Goal: Find specific page/section: Find specific page/section

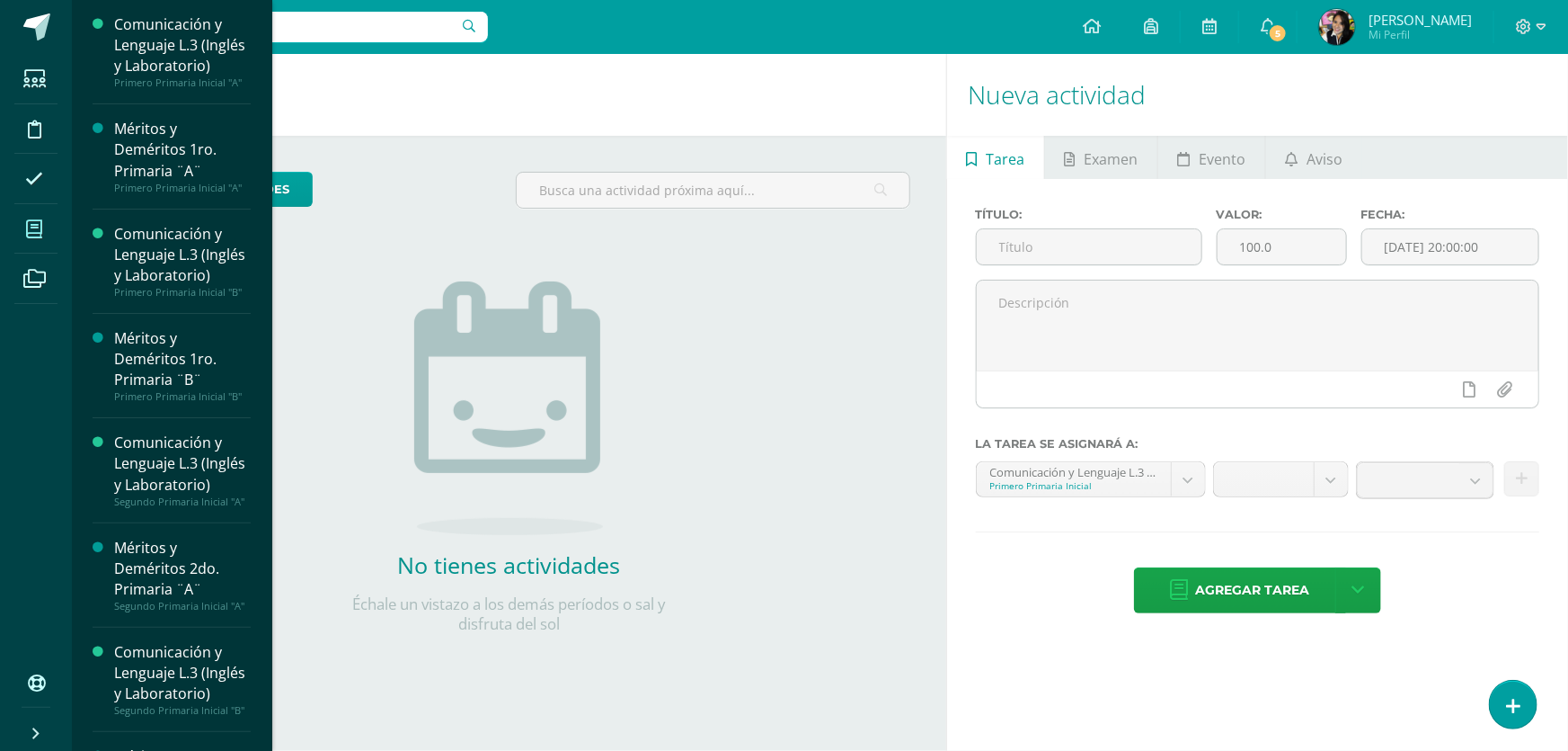
click at [30, 233] on icon at bounding box center [34, 229] width 16 height 18
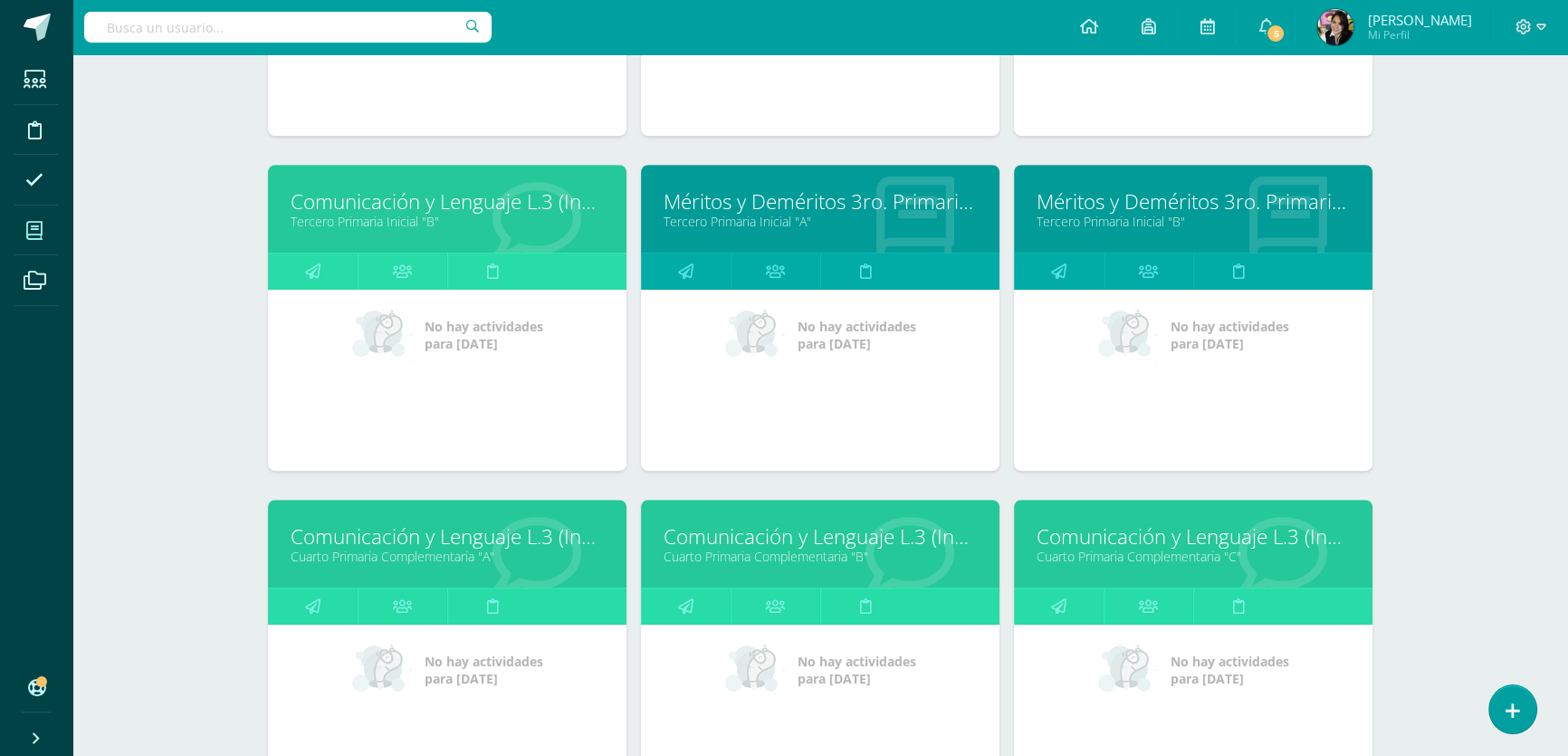
scroll to position [1438, 0]
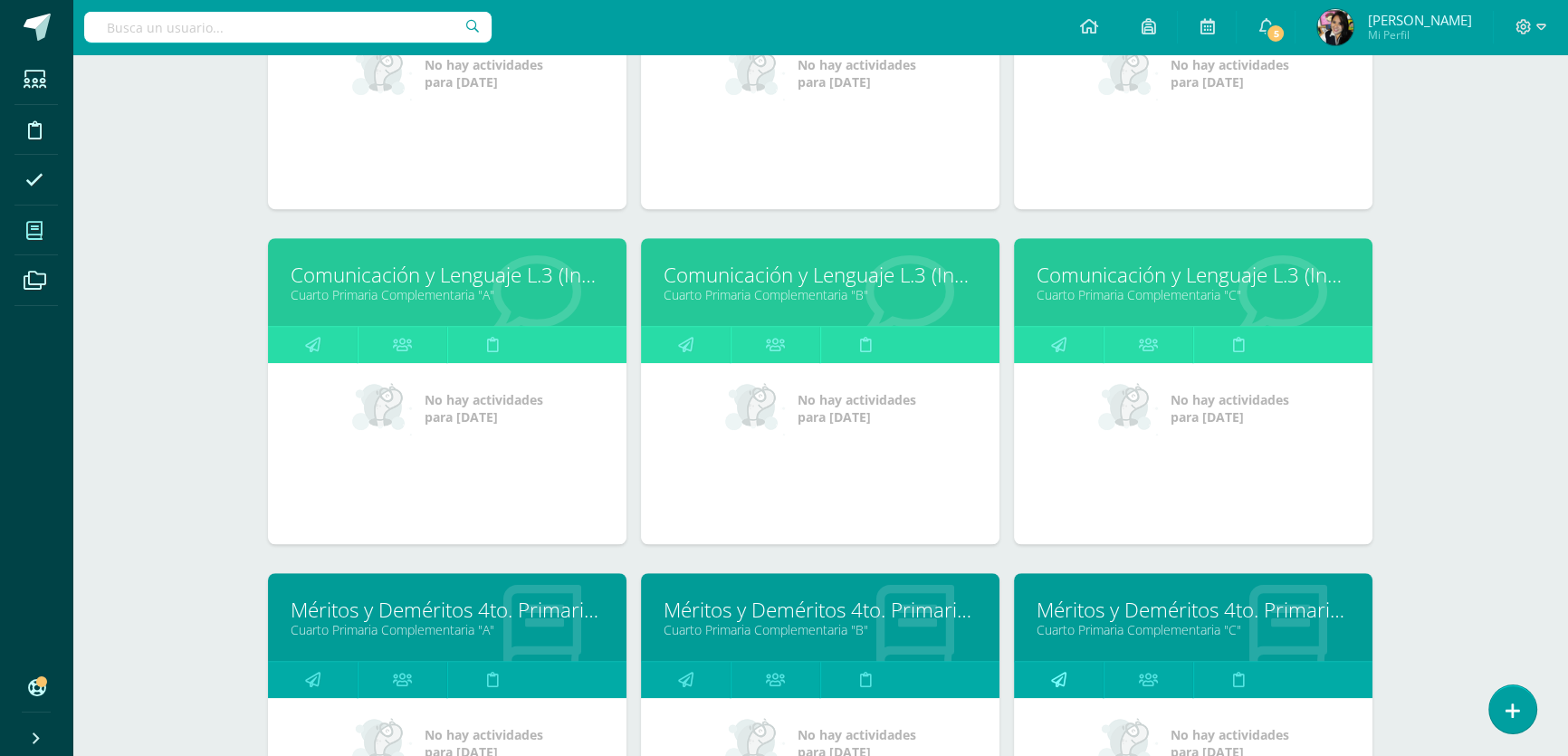
click at [1061, 679] on icon at bounding box center [1058, 679] width 15 height 36
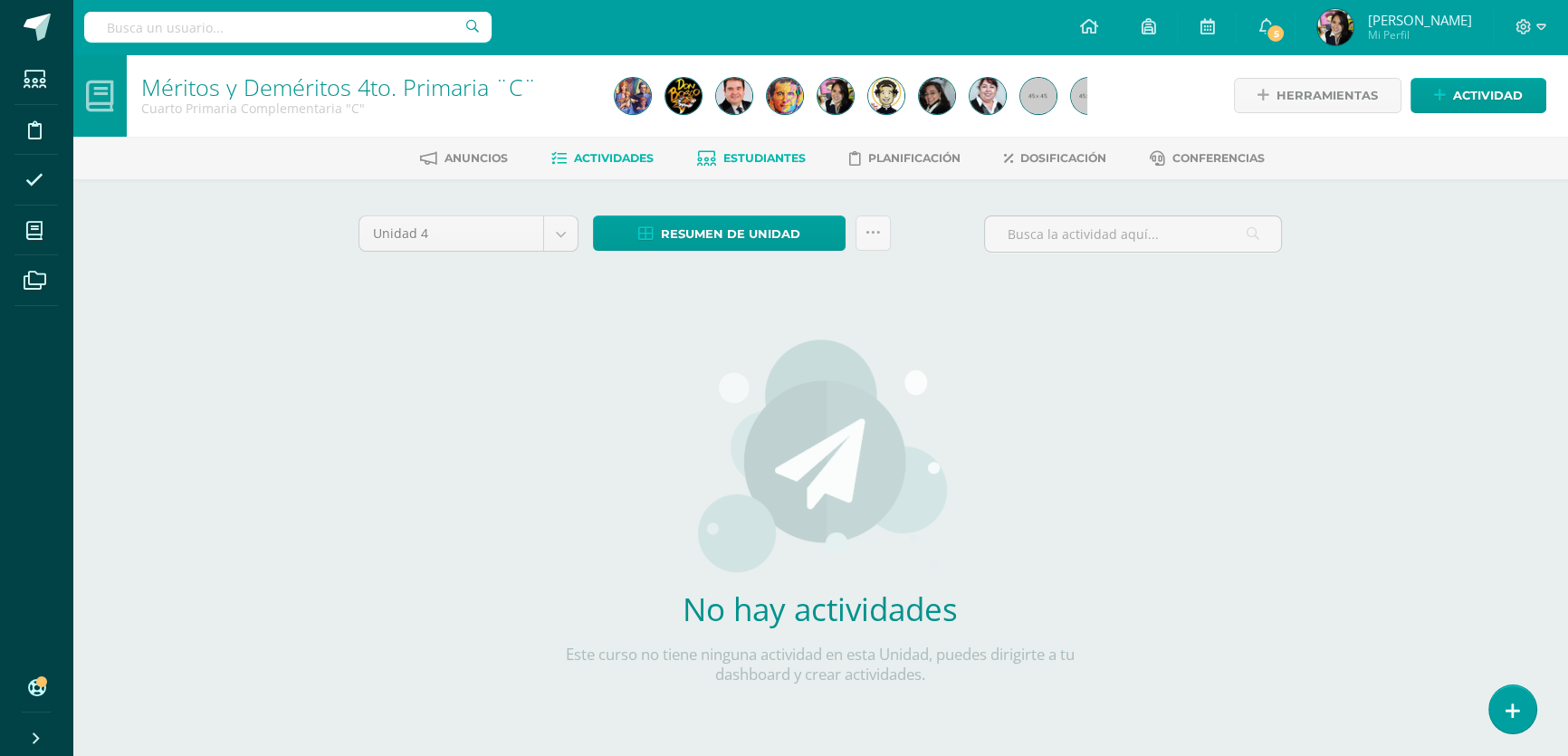
click at [752, 151] on span "Estudiantes" at bounding box center [764, 158] width 82 height 14
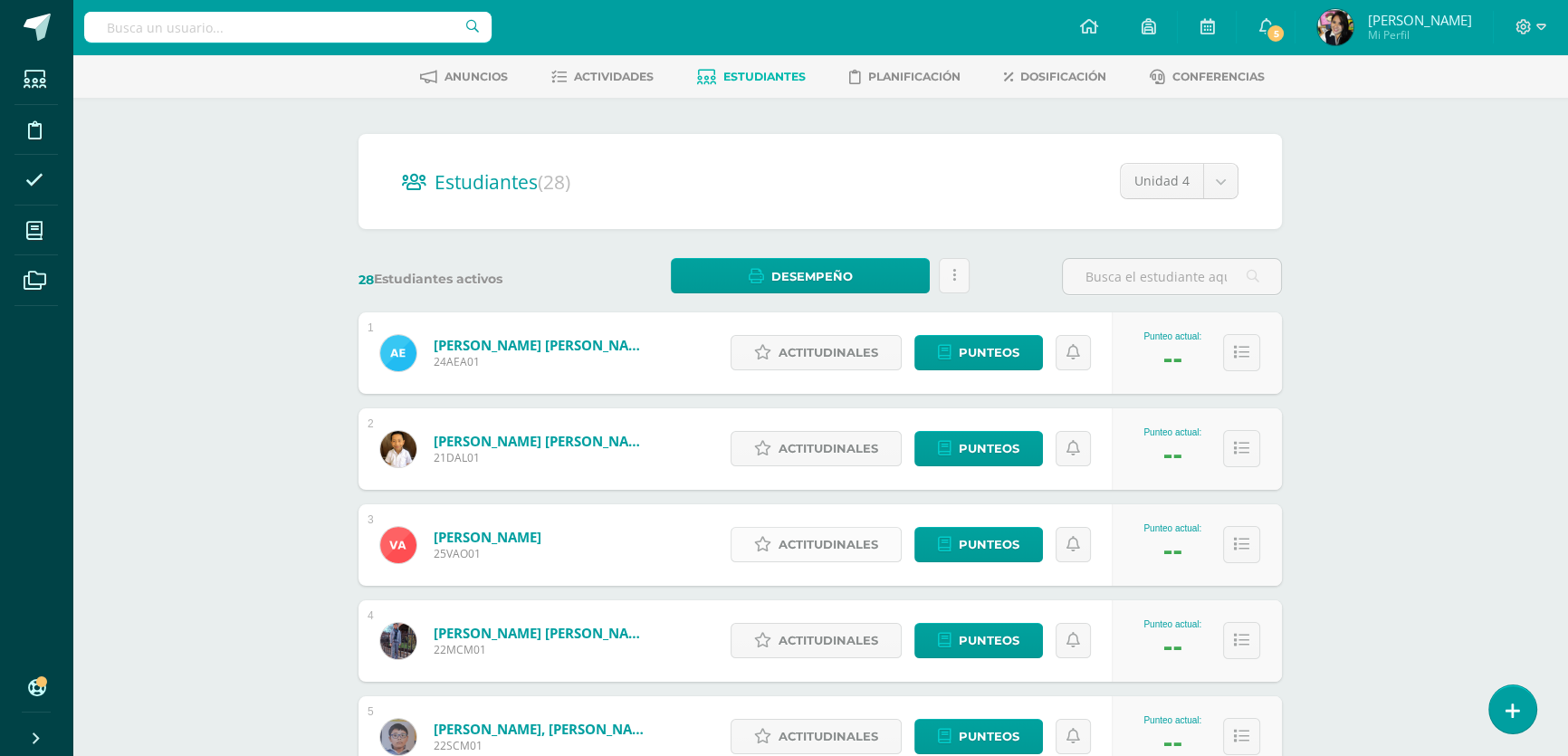
scroll to position [329, 0]
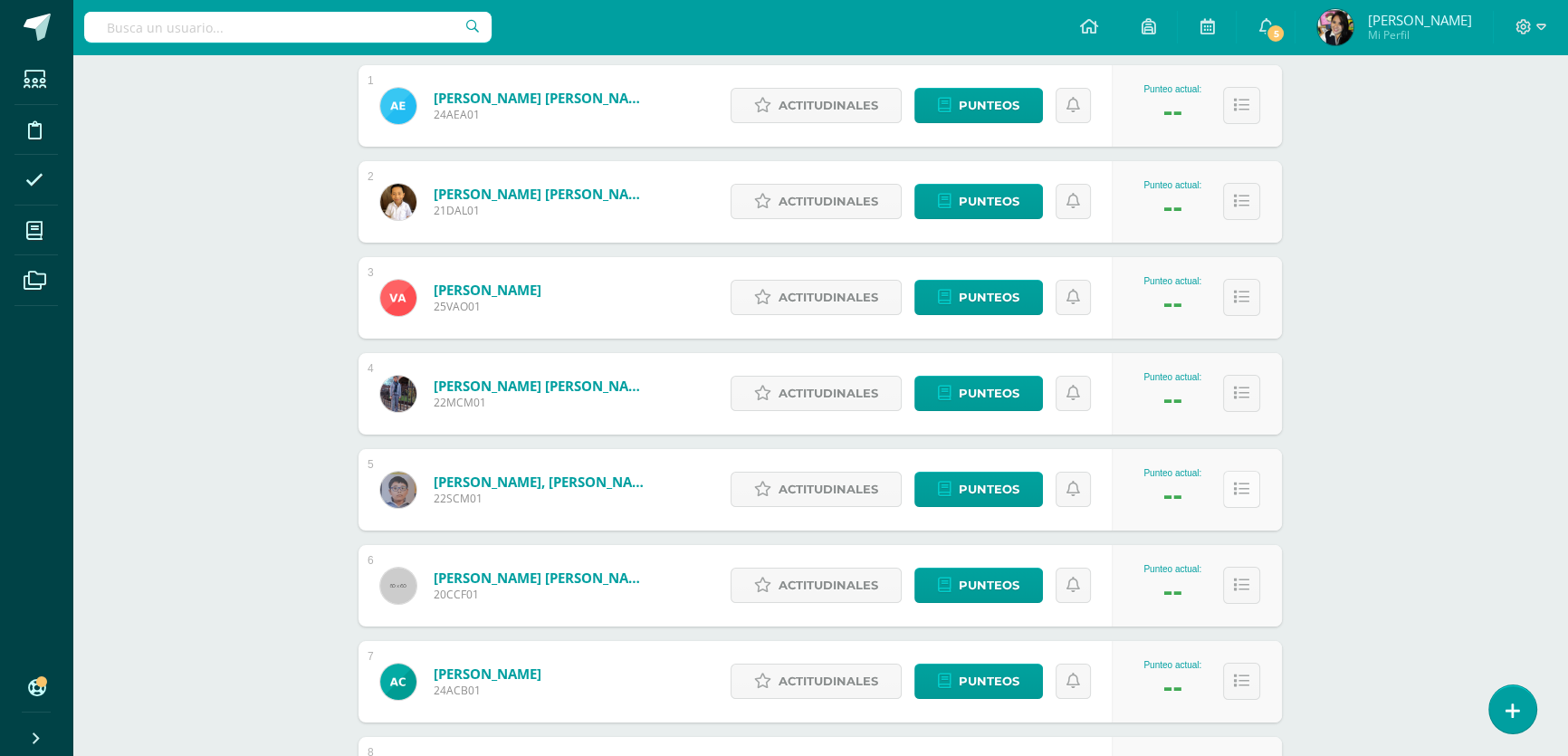
click at [1234, 486] on icon at bounding box center [1241, 489] width 15 height 15
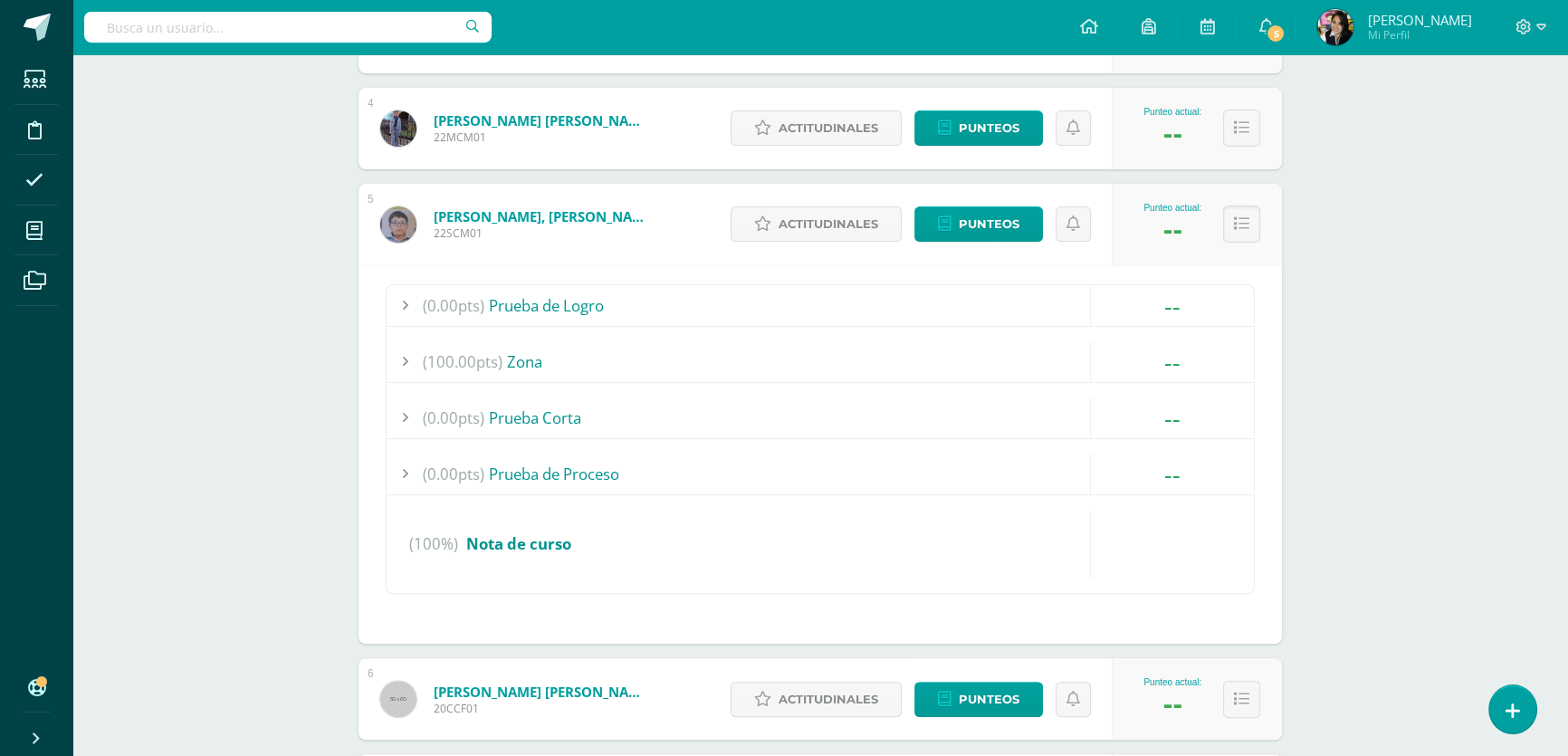
scroll to position [576, 0]
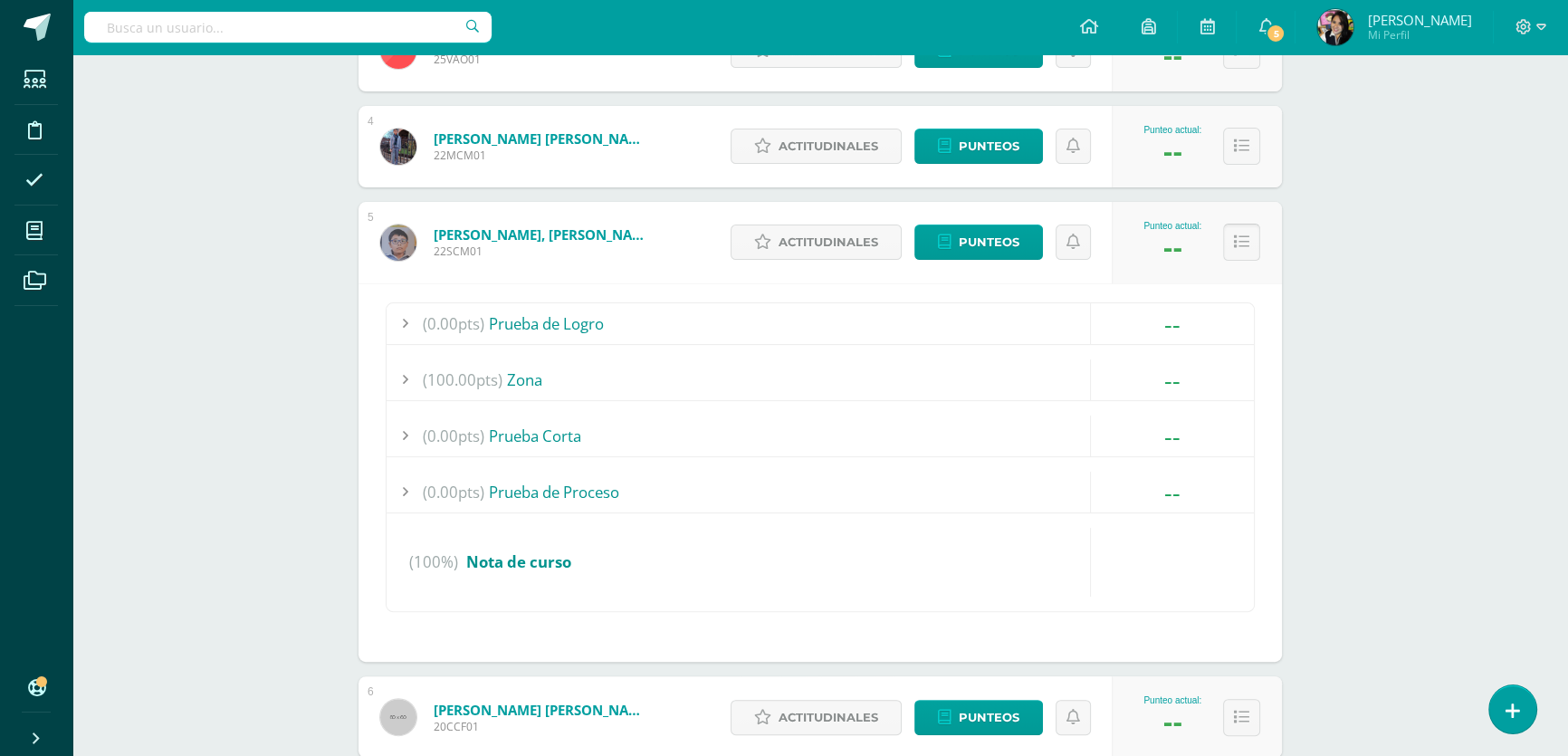
click at [1242, 231] on button at bounding box center [1241, 241] width 37 height 37
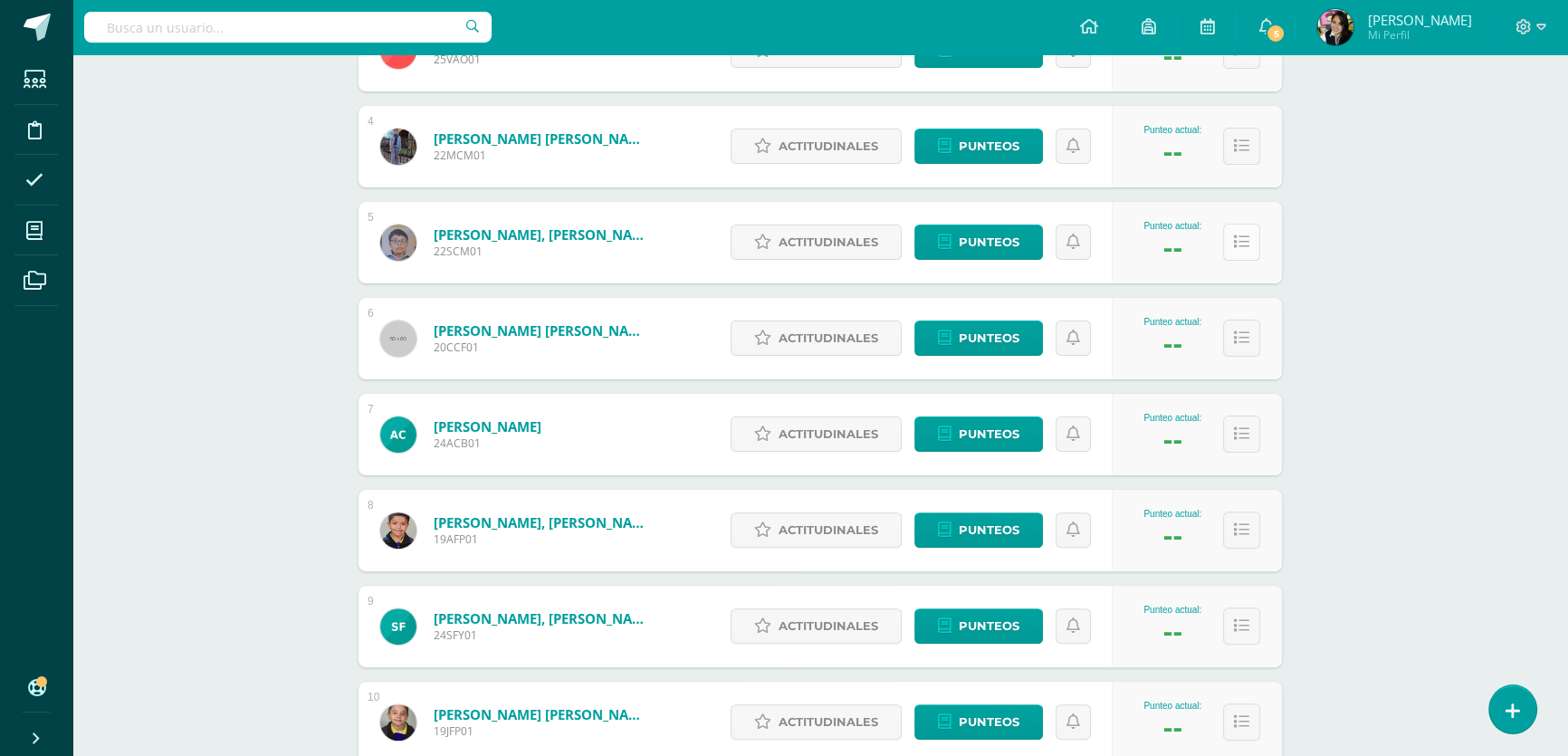
click at [1242, 231] on button at bounding box center [1241, 241] width 37 height 37
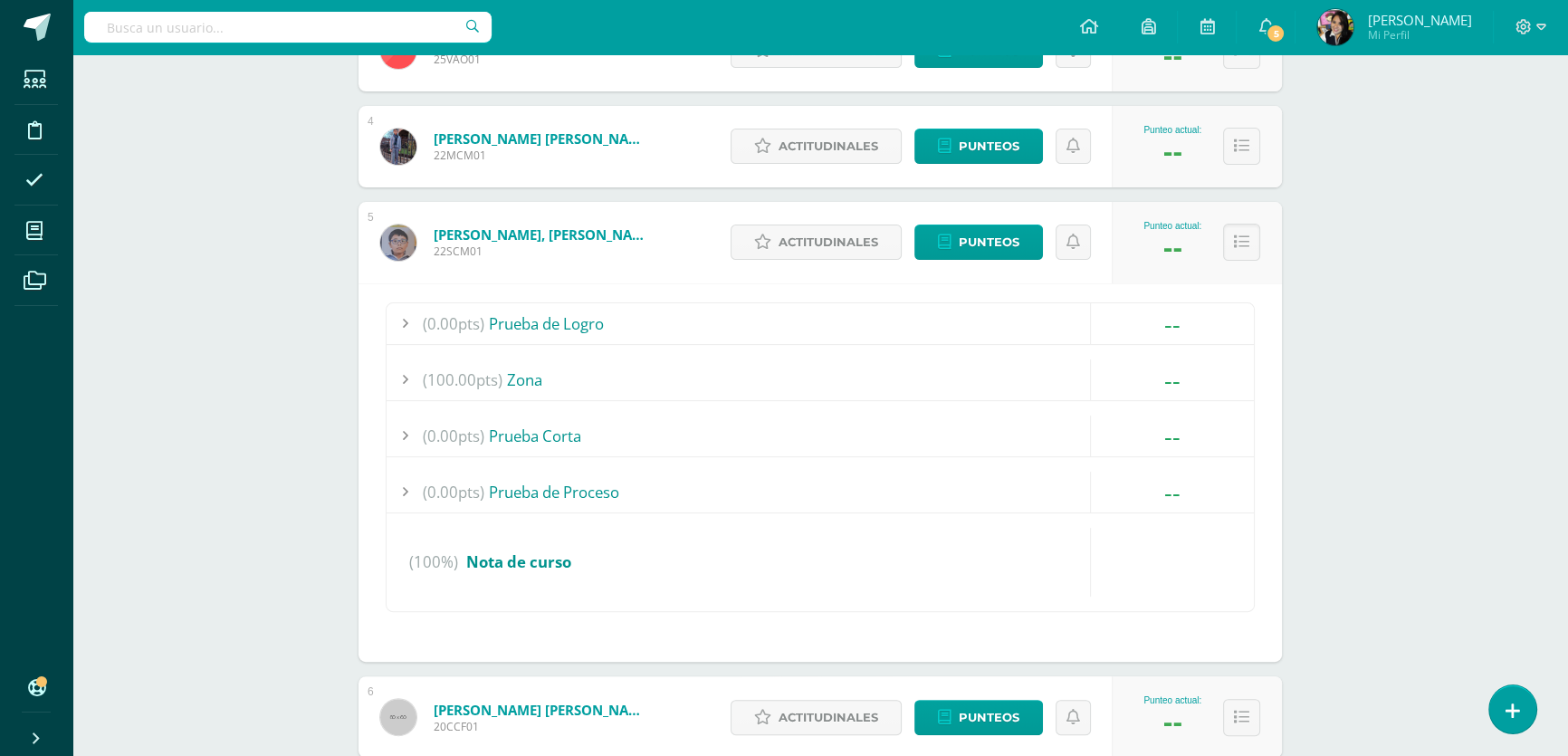
scroll to position [493, 0]
